Goal: Transaction & Acquisition: Purchase product/service

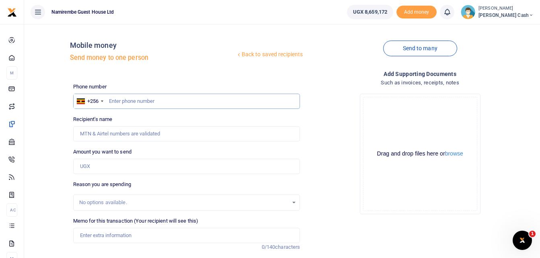
click at [123, 103] on input "text" at bounding box center [186, 101] width 227 height 15
type input "0788586206"
type input "Henry Luberenga"
type input "0788586206"
click at [88, 165] on input "Amount you want to send" at bounding box center [186, 166] width 227 height 15
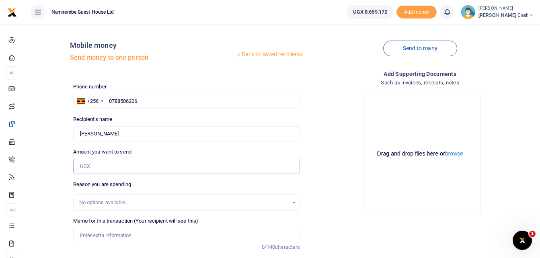
click at [88, 165] on input "Amount you want to send" at bounding box center [186, 166] width 227 height 15
type input "500,000"
click at [86, 236] on input "Memo for this transaction (Your recipient will see this)" at bounding box center [186, 235] width 227 height 15
click at [178, 237] on input "Being payment for computer servicing" at bounding box center [186, 235] width 227 height 15
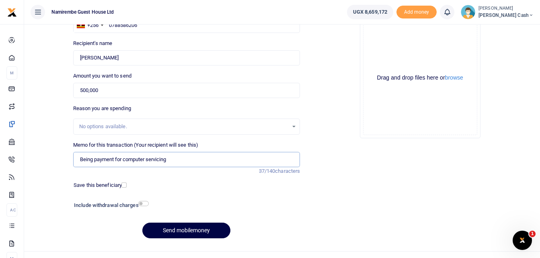
scroll to position [80, 0]
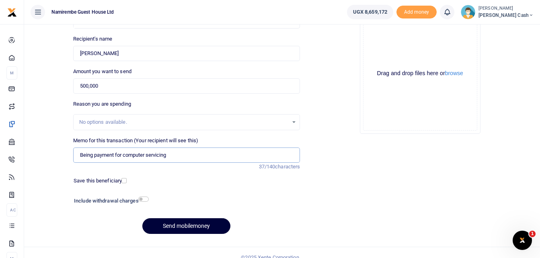
type input "Being payment for computer servicing"
click at [186, 225] on button "Send mobilemoney" at bounding box center [186, 226] width 88 height 16
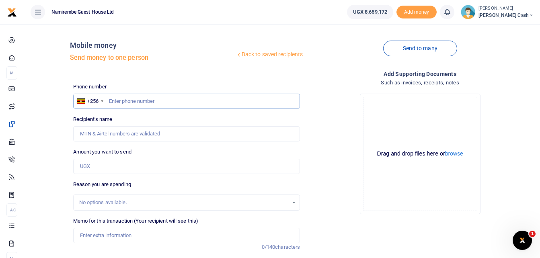
click at [121, 99] on input "text" at bounding box center [186, 101] width 227 height 15
type input "0749787008"
type input "[PERSON_NAME]"
type input "0749787008"
click at [88, 167] on input "Amount you want to send" at bounding box center [186, 166] width 227 height 15
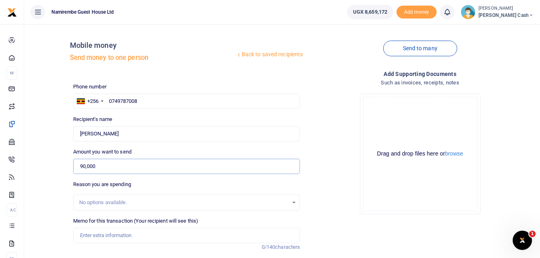
type input "90,000"
click at [88, 233] on input "Memo for this transaction (Your recipient will see this)" at bounding box center [186, 235] width 227 height 15
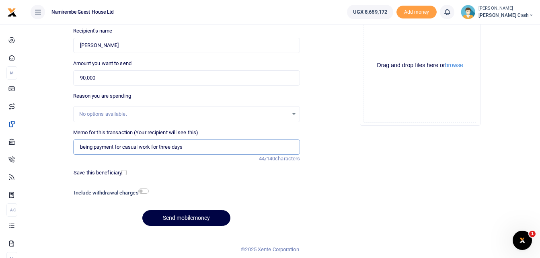
scroll to position [90, 0]
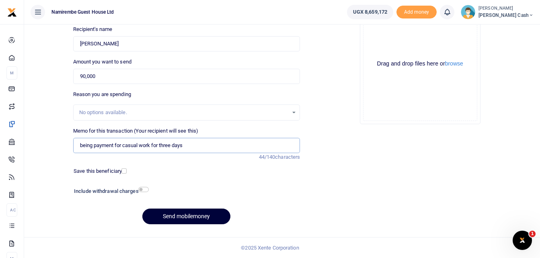
type input "being payment for casual work for three days"
click at [192, 215] on button "Send mobilemoney" at bounding box center [186, 217] width 88 height 16
